Goal: Task Accomplishment & Management: Complete application form

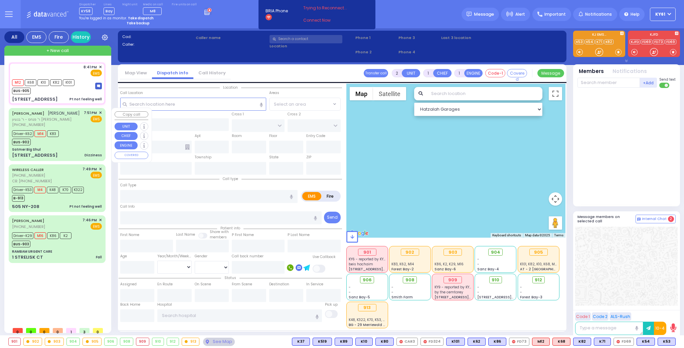
type input "1"
type input "0"
select select
type input "Pt not feeling well"
radio input "true"
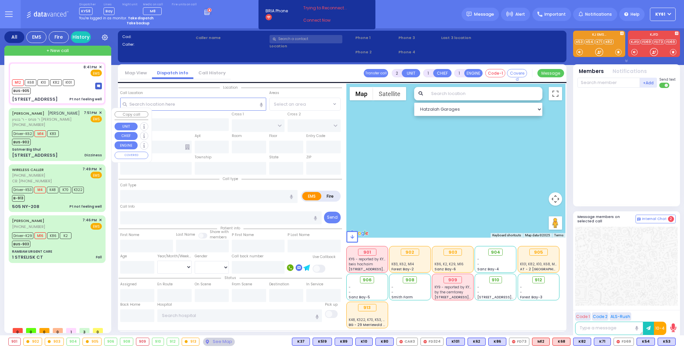
select select
type input "20:41"
type input "20:42"
type input "21:02"
select select "Hatzalah Garages"
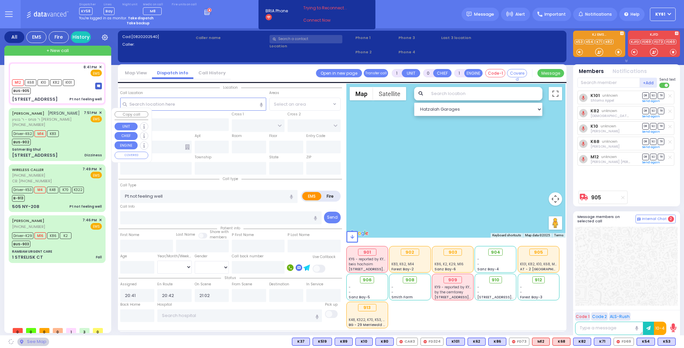
type input "[GEOGRAPHIC_DATA]"
type input "PAKSH PL"
type input "[STREET_ADDRESS]"
type input "201"
type input "[PERSON_NAME]"
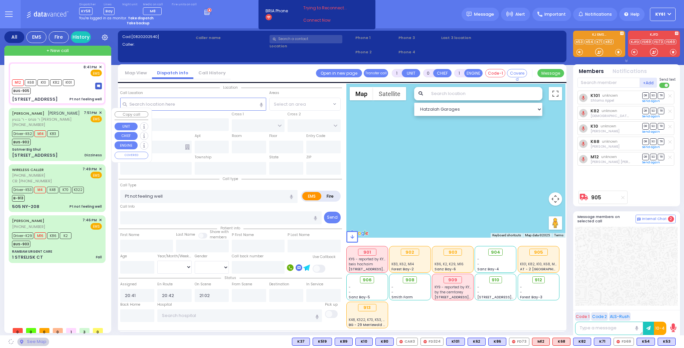
type input "[US_STATE]"
type input "10950"
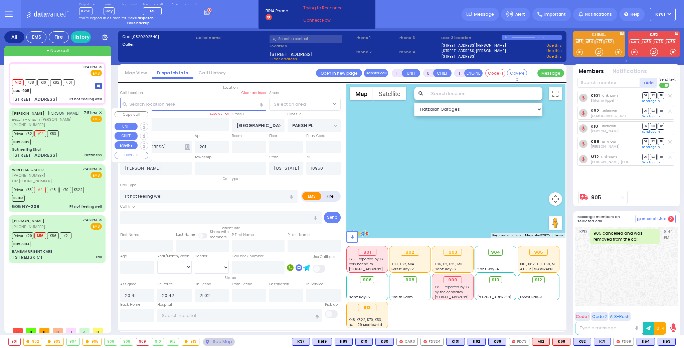
select select "SECTION 5"
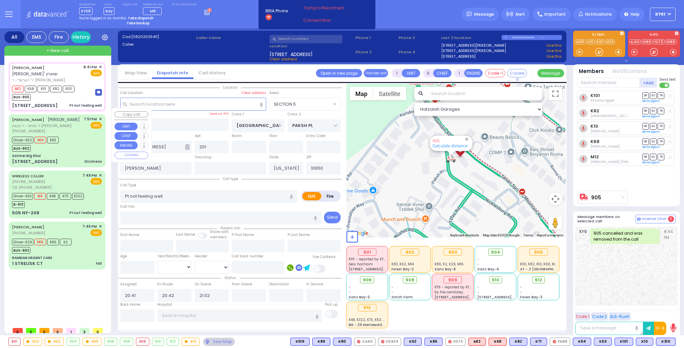
select select
radio input "true"
type input "[PERSON_NAME]"
select select
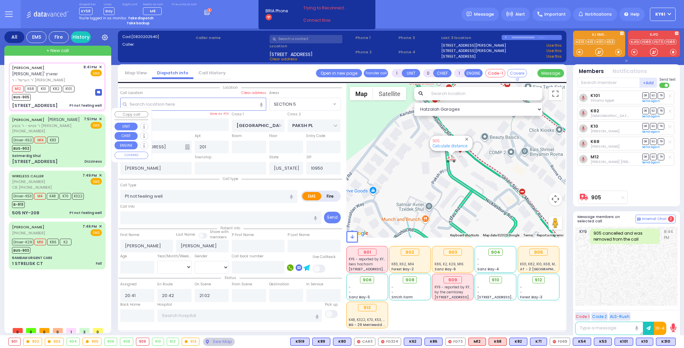
select select "Hatzalah Garages"
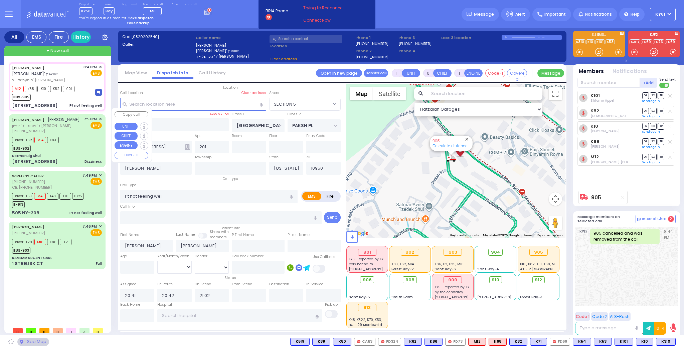
select select
radio input "true"
select select
select select "Hatzalah Garages"
type input "[STREET_ADDRESS]"
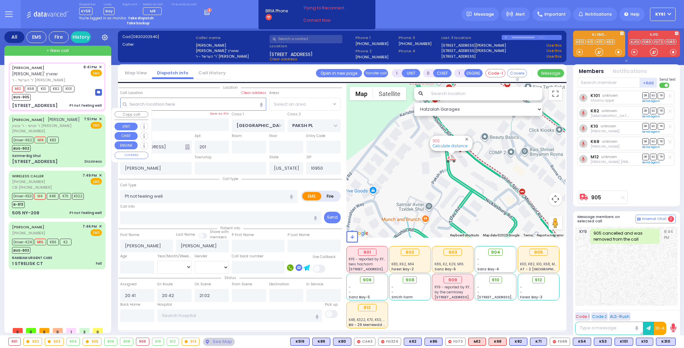
select select "SECTION 5"
